Goal: Task Accomplishment & Management: Manage account settings

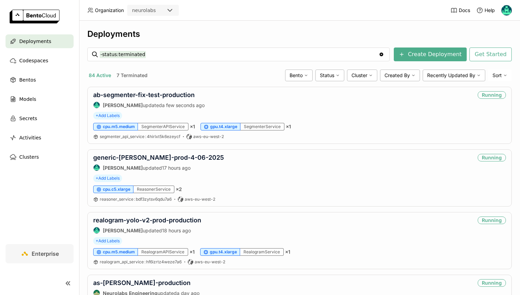
click at [192, 56] on input "-status:terminated" at bounding box center [239, 54] width 279 height 11
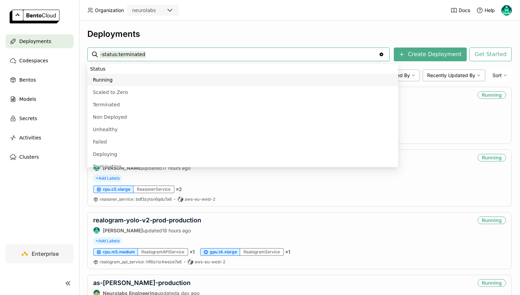
paste input "realogram-yolo-v2-prod"
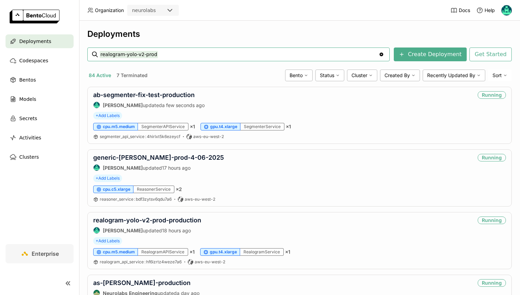
type input "realogram-yolo-v2-prod"
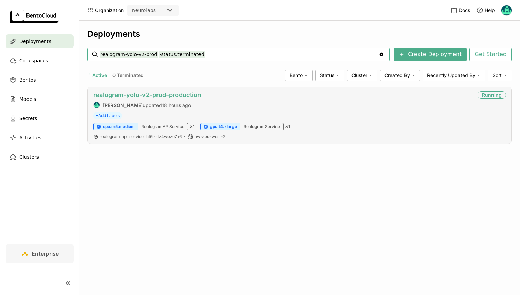
click at [114, 91] on link "realogram-yolo-v2-prod-production" at bounding box center [147, 94] width 108 height 7
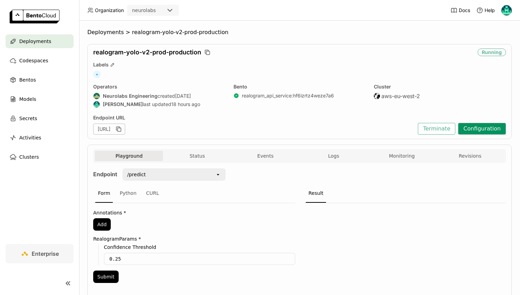
click at [492, 124] on button "Configuration" at bounding box center [482, 129] width 48 height 12
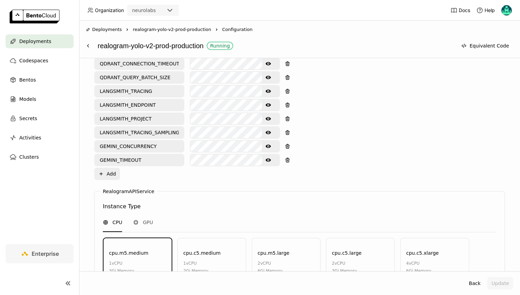
scroll to position [481, 0]
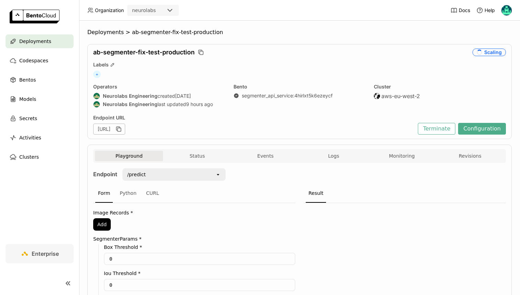
click at [495, 136] on div "ab-segmenter-fix-test-production Scaling Labels + Operators Neurolabs Engineeri…" at bounding box center [299, 91] width 425 height 95
click at [491, 130] on button "Configuration" at bounding box center [482, 129] width 48 height 12
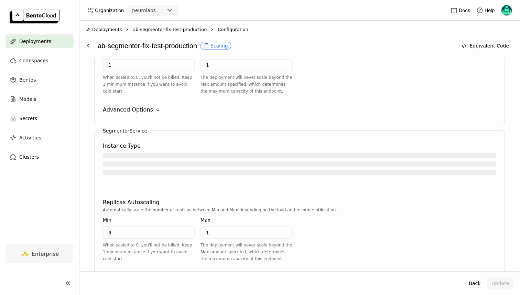
scroll to position [784, 0]
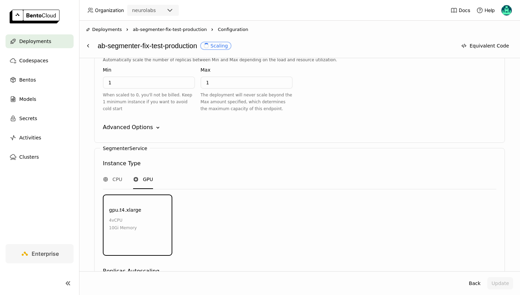
click at [165, 195] on div "gpu.t4.xlarge 4 vCPU 10Gi Memory" at bounding box center [137, 225] width 69 height 61
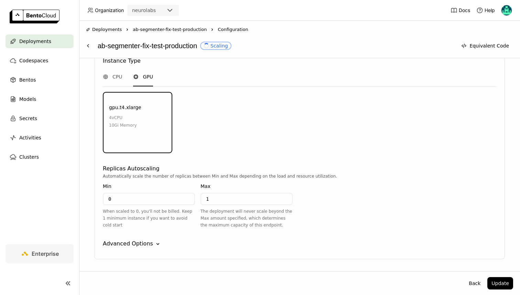
click at [140, 193] on input "0" at bounding box center [149, 198] width 91 height 11
type input "1"
click at [251, 135] on div "Instance Type CPU GPU gpu.t4.xlarge 4 vCPU 10Gi Memory" at bounding box center [300, 106] width 394 height 105
click at [503, 281] on button "Update" at bounding box center [501, 283] width 26 height 12
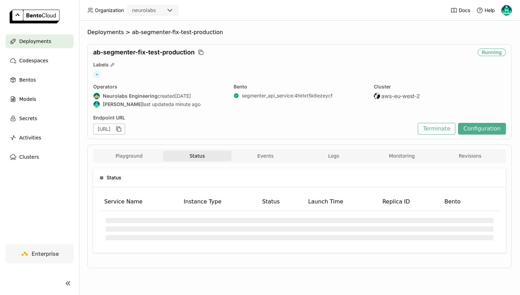
click at [35, 42] on span "Deployments" at bounding box center [35, 41] width 32 height 8
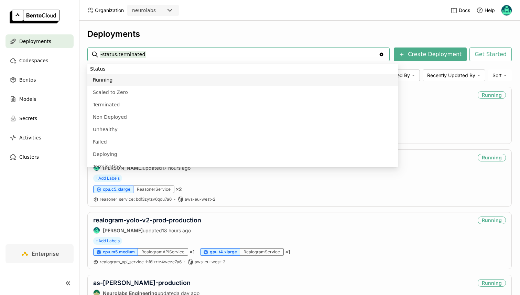
click at [158, 49] on input "-status:terminated" at bounding box center [239, 54] width 279 height 11
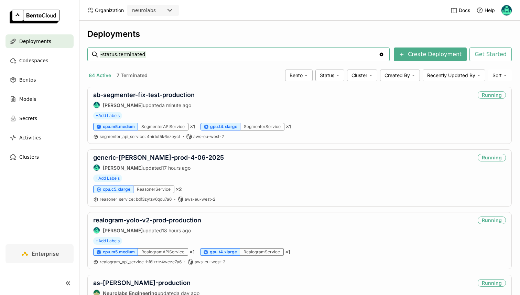
type input "b"
type input "ab-labeler-historical"
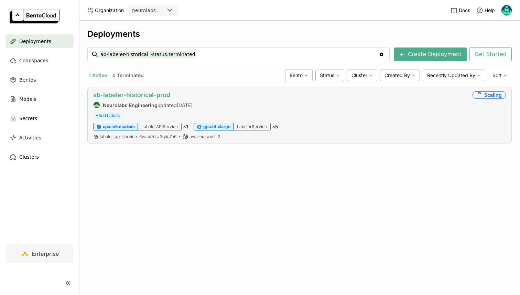
click at [152, 95] on link "ab-labeler-historical-prod" at bounding box center [131, 94] width 77 height 7
click at [164, 60] on div "ab-labeler-historical -status:terminated ab-labeler-historical -status:terminat…" at bounding box center [239, 54] width 278 height 13
click at [178, 56] on input "ab-labeler-historical -status:terminated" at bounding box center [239, 54] width 279 height 11
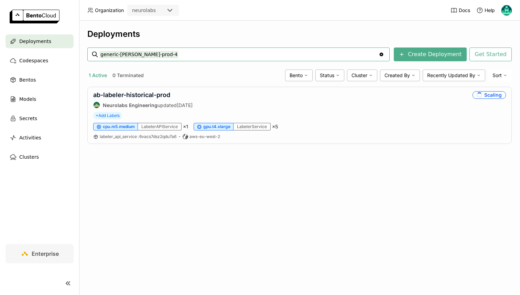
type input "generic-reasoner-prod-4"
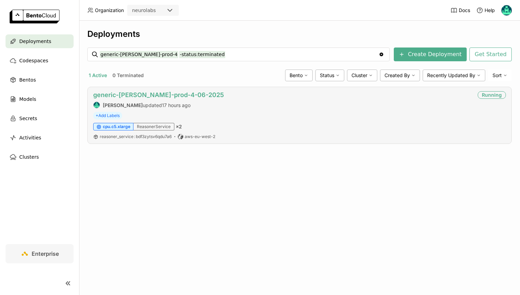
click at [160, 95] on link "generic-[PERSON_NAME]-prod-4-06-2025" at bounding box center [158, 94] width 131 height 7
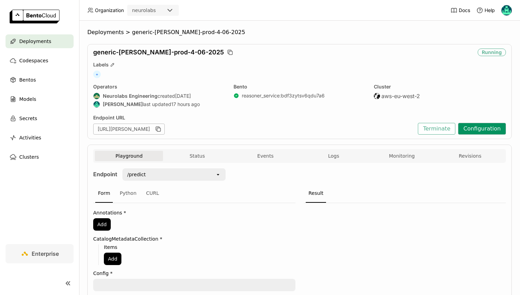
click at [477, 125] on button "Configuration" at bounding box center [482, 129] width 48 height 12
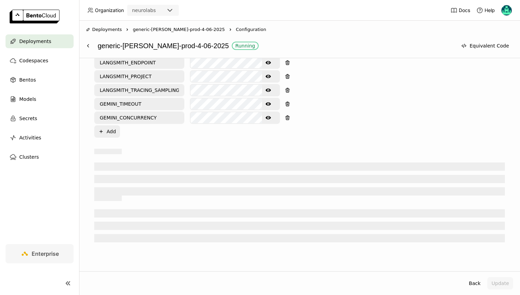
scroll to position [592, 0]
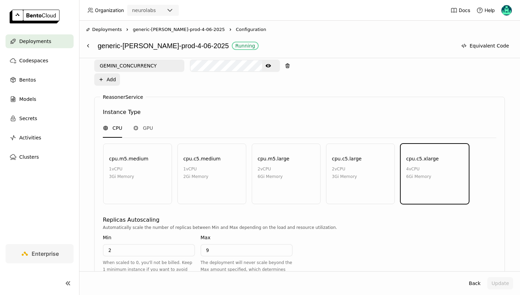
click at [142, 245] on input "2" at bounding box center [149, 250] width 91 height 11
type input "1"
click at [162, 187] on div "Instance Type CPU GPU cpu.m5.medium 1 vCPU 3Gi Memory cpu.c5.medium 1 vCPU 2Gi …" at bounding box center [300, 157] width 394 height 105
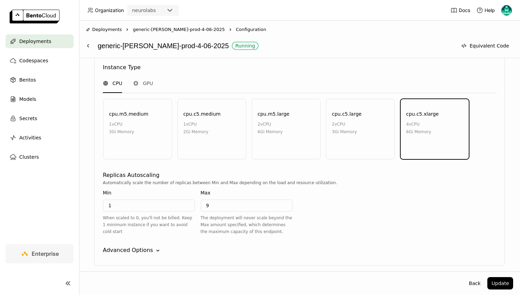
scroll to position [643, 0]
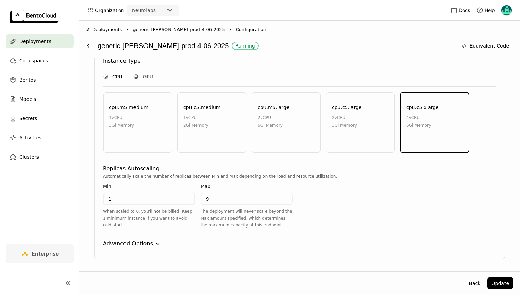
click at [125, 240] on div "Advanced Options" at bounding box center [128, 244] width 50 height 8
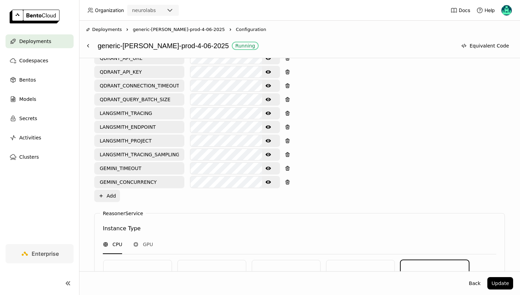
scroll to position [475, 0]
click at [274, 177] on button "Show password text" at bounding box center [268, 182] width 12 height 11
click at [268, 167] on icon "Show password text" at bounding box center [269, 168] width 6 height 3
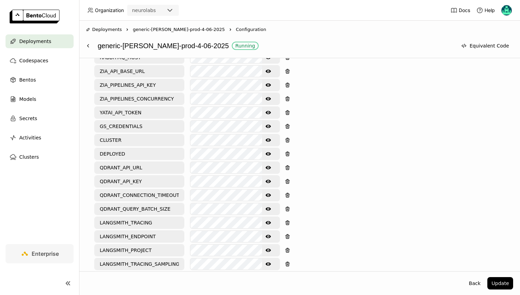
scroll to position [365, 0]
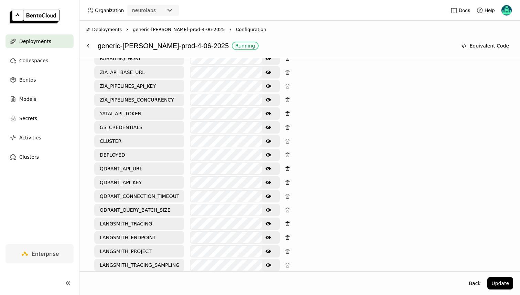
click at [269, 98] on icon "Show password text" at bounding box center [269, 99] width 6 height 3
click at [366, 88] on div "Environment Variables Key: Value: GEMINI_API_KEY LANGSMITH_API_KEY SENTRY_DSN S…" at bounding box center [299, 151] width 411 height 321
click at [496, 283] on button "Update" at bounding box center [501, 283] width 26 height 12
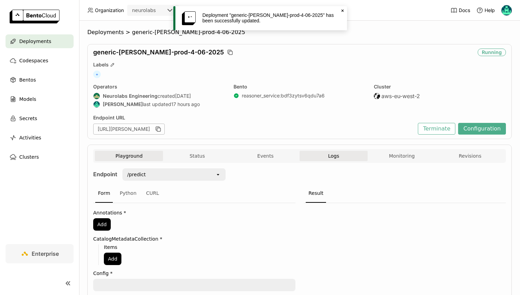
click at [323, 158] on button "Logs" at bounding box center [334, 156] width 68 height 10
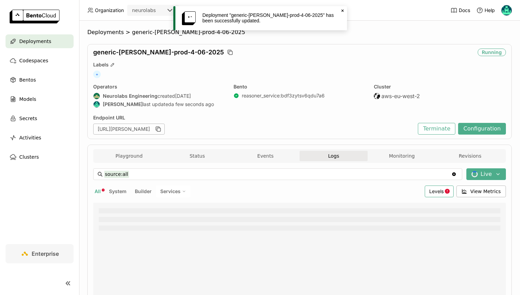
click at [450, 193] on icon at bounding box center [447, 191] width 5 height 5
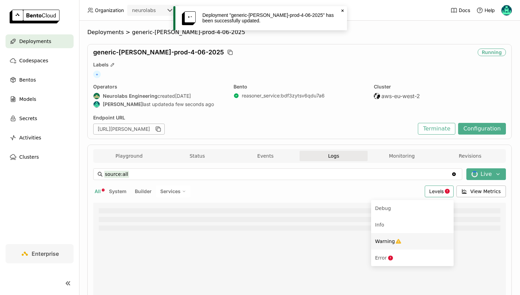
click at [392, 242] on span "Warning" at bounding box center [385, 241] width 20 height 6
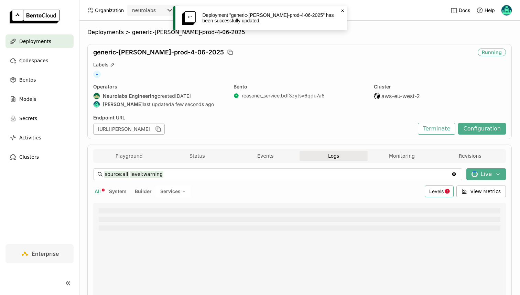
click at [441, 187] on div "Levels" at bounding box center [439, 191] width 29 height 12
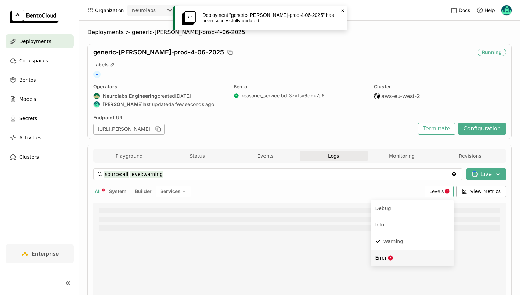
click at [404, 261] on div "Error" at bounding box center [412, 258] width 74 height 8
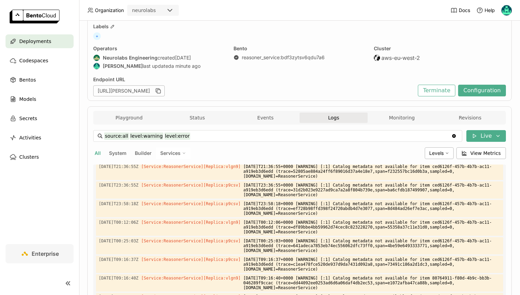
scroll to position [36, 0]
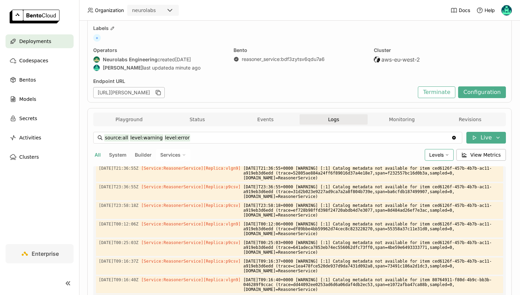
click at [454, 154] on div "Levels" at bounding box center [439, 155] width 29 height 12
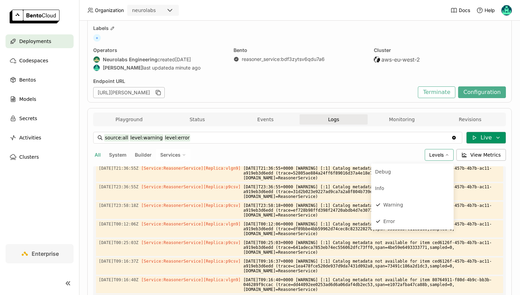
click at [487, 138] on button "Live" at bounding box center [487, 138] width 40 height 12
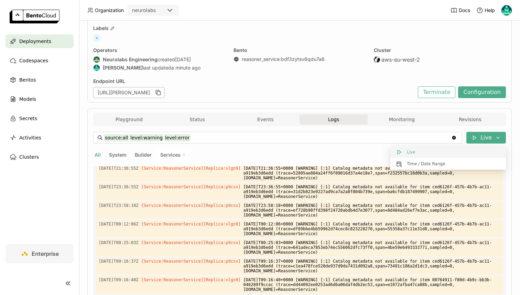
click at [438, 154] on button "Live" at bounding box center [449, 152] width 116 height 12
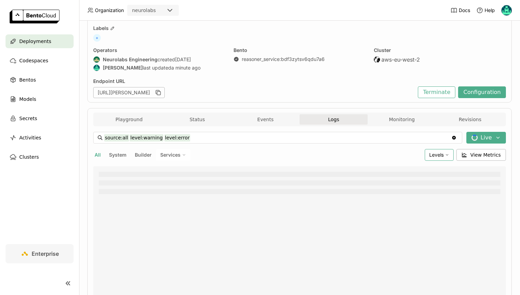
click at [434, 155] on span "Levels" at bounding box center [436, 155] width 14 height 6
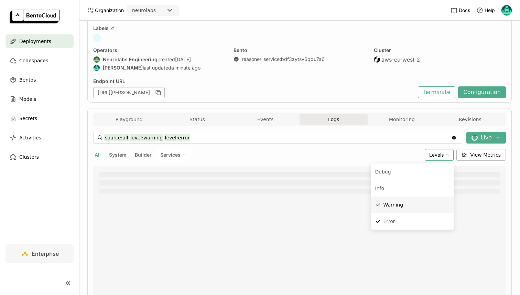
click at [400, 206] on span "Warning" at bounding box center [394, 205] width 20 height 6
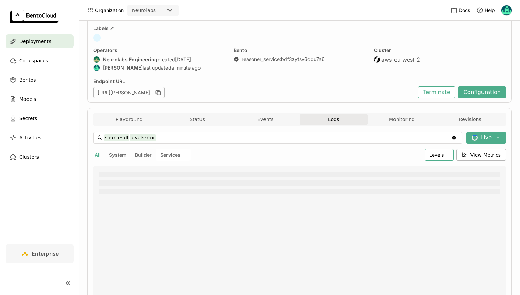
click at [444, 155] on span "Levels" at bounding box center [436, 155] width 14 height 6
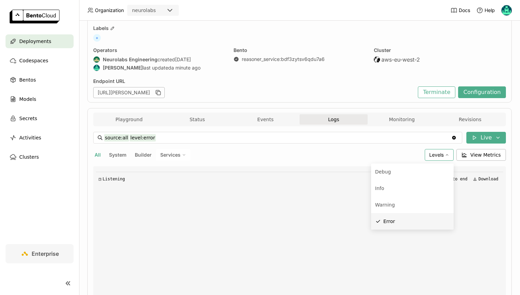
click at [405, 216] on li "Error" at bounding box center [412, 221] width 83 height 17
type input "source:all"
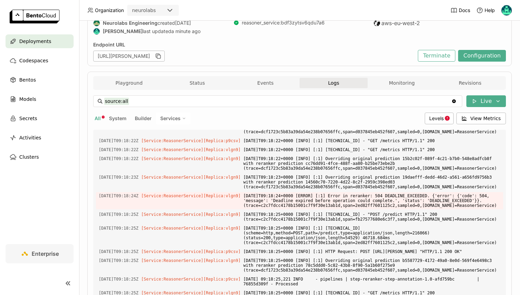
scroll to position [0, 0]
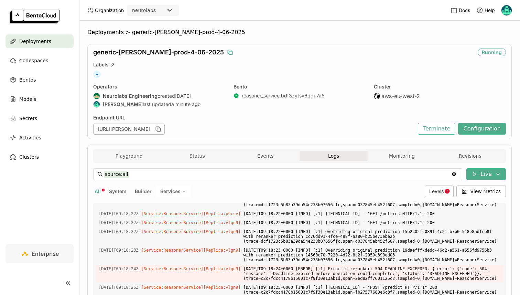
click at [227, 51] on icon "button" at bounding box center [230, 52] width 7 height 7
